Goal: Check status

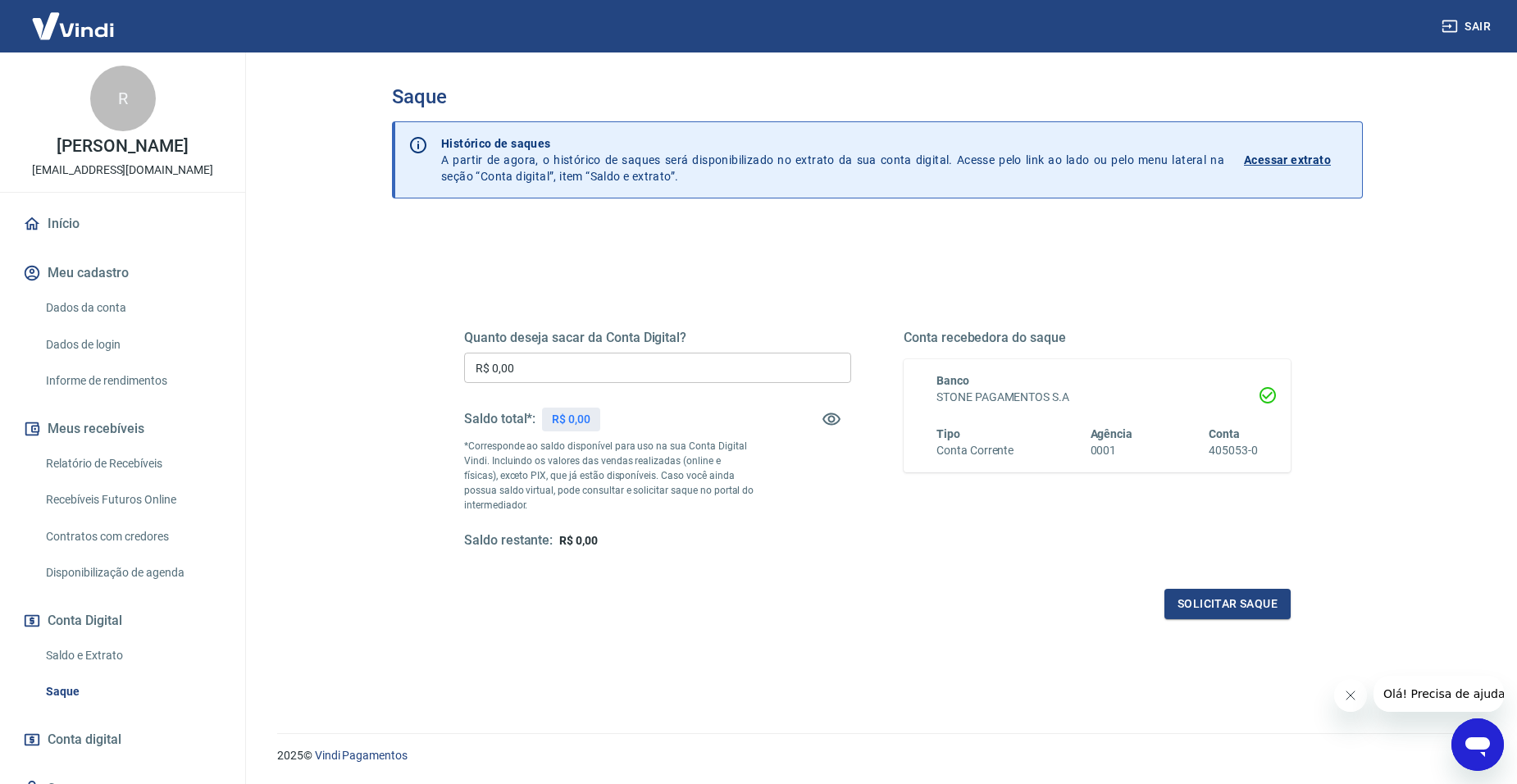
click at [432, 300] on div "Quanto deseja sacar da Conta Digital? R$ 0,00 ​ Saldo total*: R$ 0,00 *Correspo…" at bounding box center [877, 448] width 906 height 381
click at [97, 673] on link "Saldo e Extrato" at bounding box center [133, 656] width 187 height 34
